Goal: Information Seeking & Learning: Learn about a topic

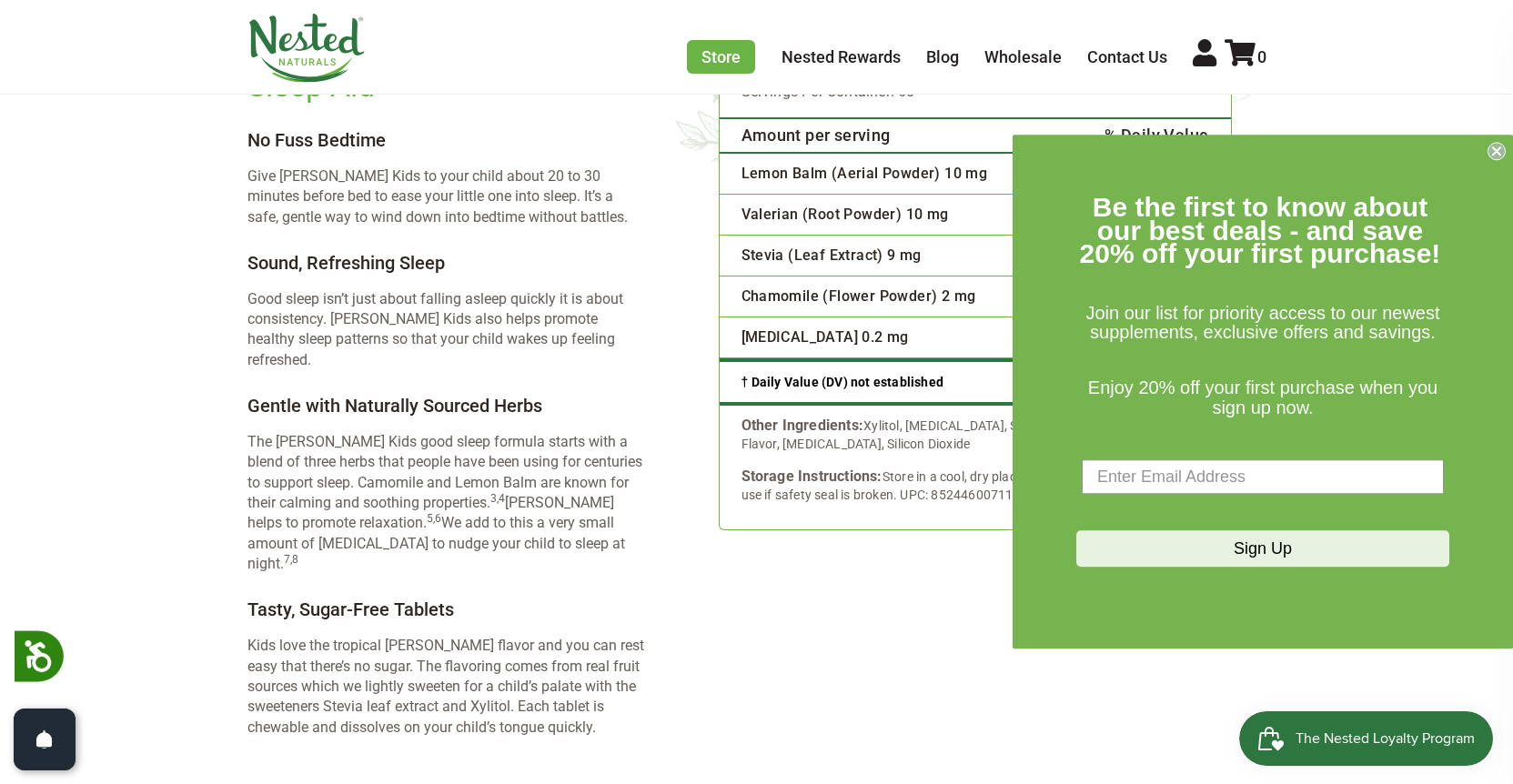
click at [1495, 157] on circle "Close dialog" at bounding box center [1497, 151] width 17 height 17
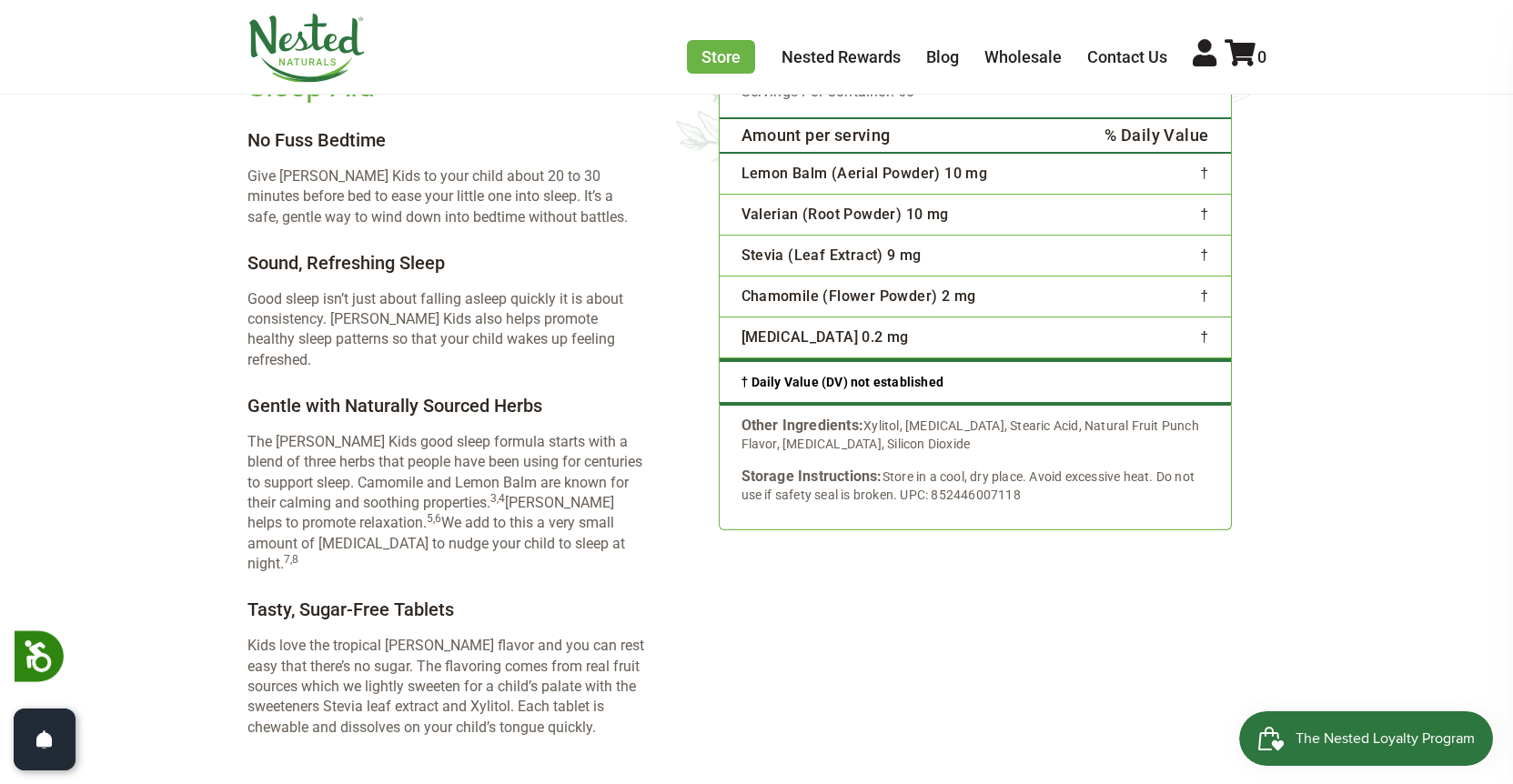
click at [695, 324] on div "Supplement Facts Serving Size: 1 Chewable Tablet Servings Per Container: 60 Amo…" at bounding box center [971, 376] width 591 height 774
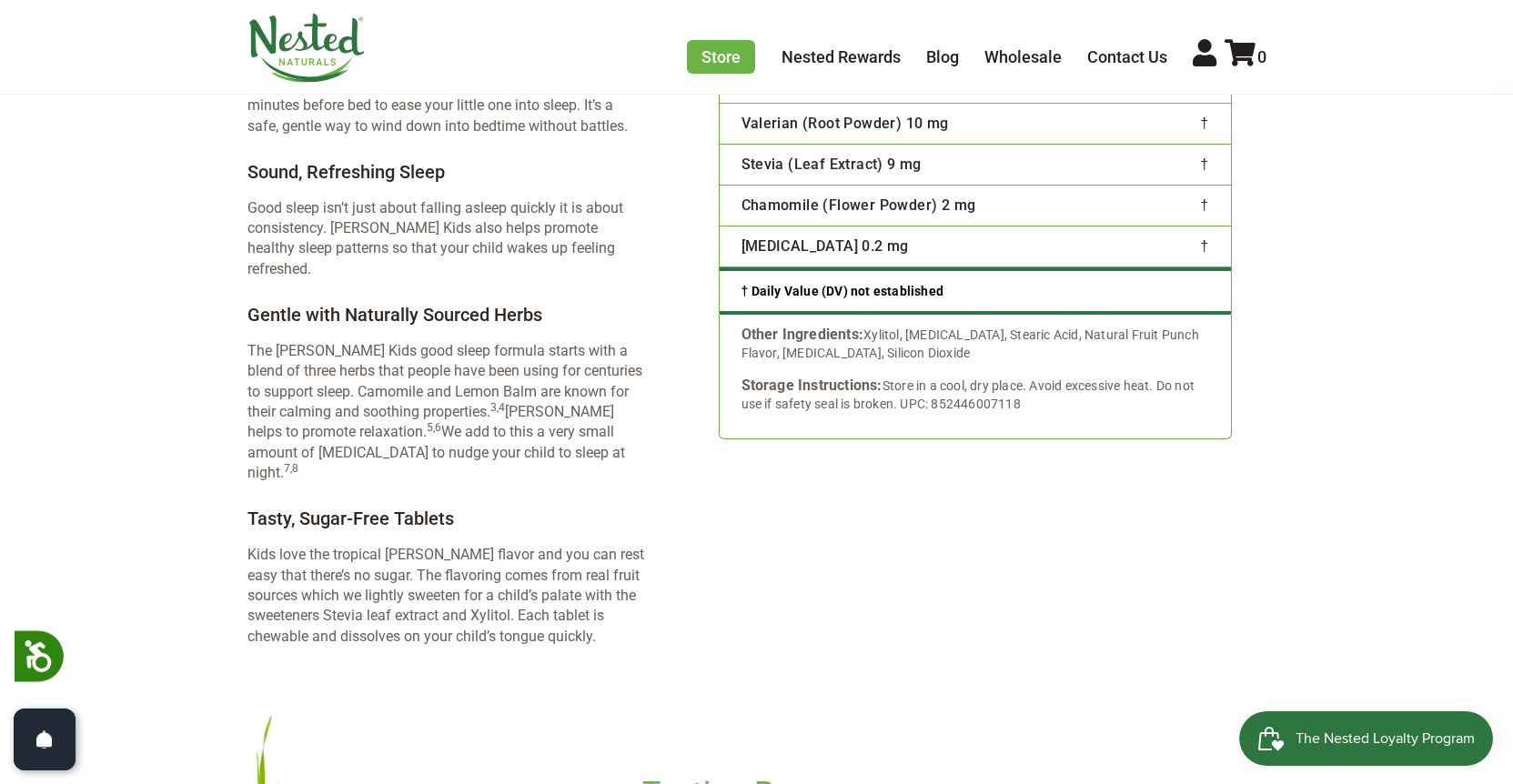
scroll to position [2182, 0]
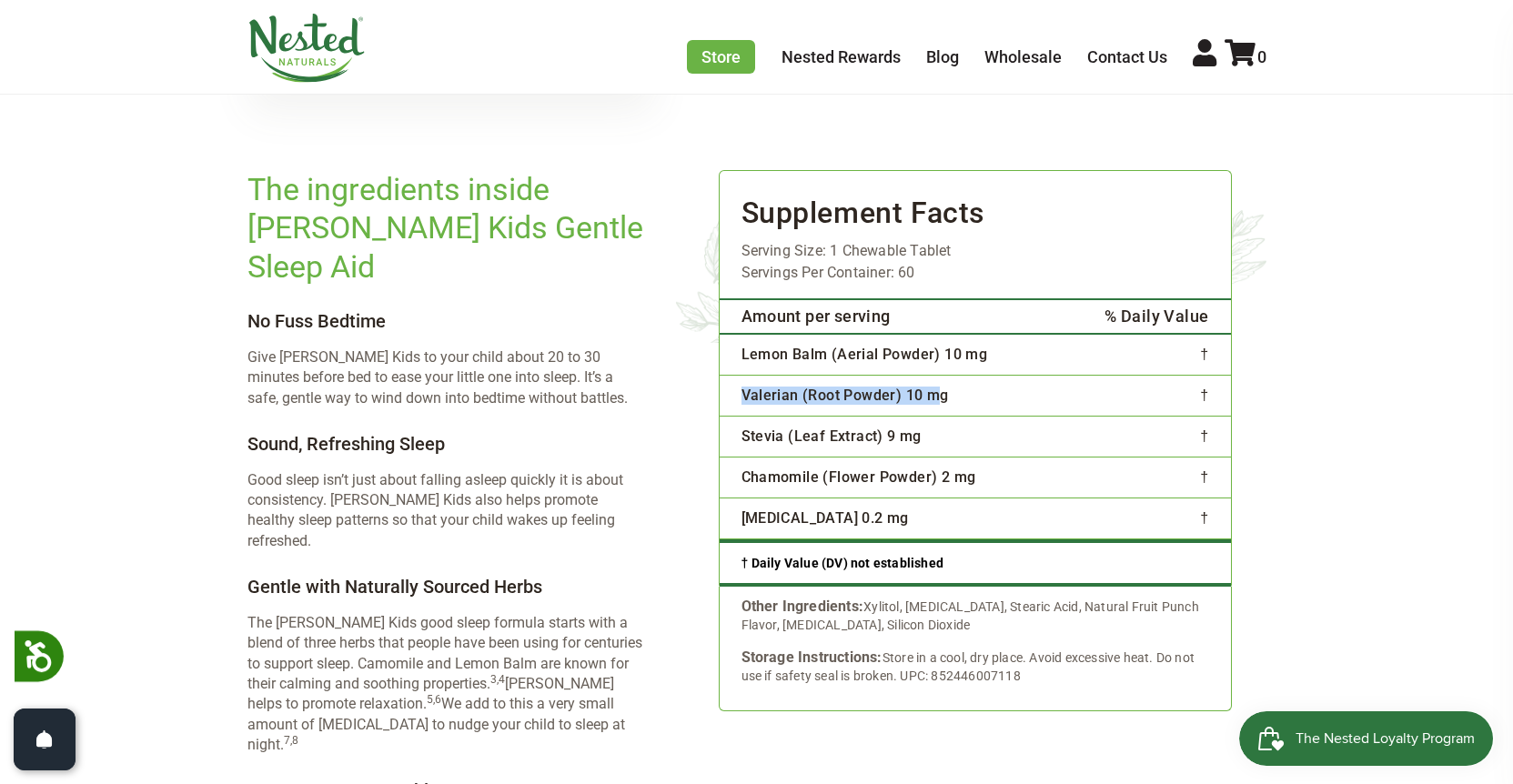
drag, startPoint x: 745, startPoint y: 396, endPoint x: 944, endPoint y: 396, distance: 199.0
click at [944, 396] on td "Valerian (Root Powder) 10 mg" at bounding box center [888, 395] width 338 height 41
